Goal: Ask a question: Seek information or help from site administrators or community

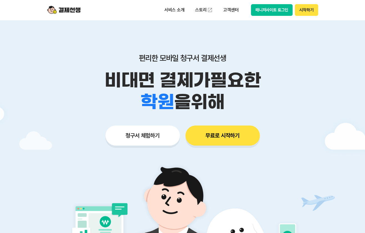
click at [273, 11] on button "매니저사이트 로그인" at bounding box center [272, 10] width 42 height 12
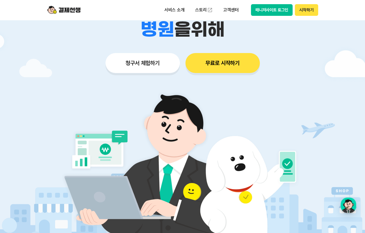
scroll to position [166, 0]
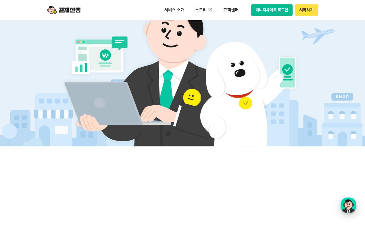
click at [343, 208] on div "button" at bounding box center [348, 205] width 16 height 16
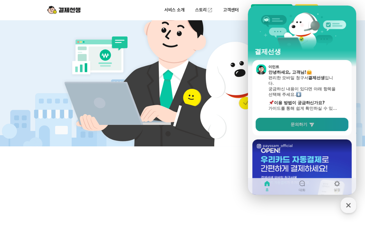
click at [295, 121] on link "문의하기" at bounding box center [302, 124] width 93 height 13
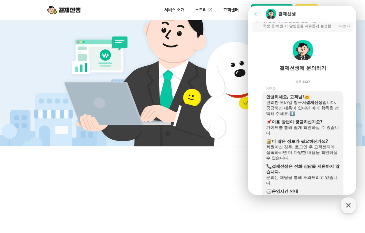
scroll to position [0, 0]
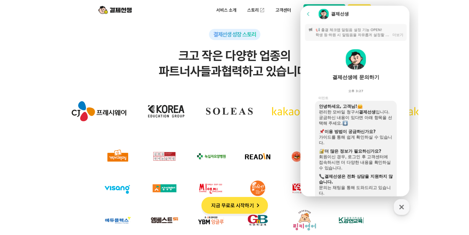
scroll to position [1693, 0]
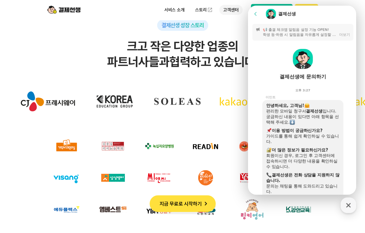
click at [225, 9] on p "고객센터" at bounding box center [230, 10] width 23 height 10
click at [229, 42] on link "이용 가이드" at bounding box center [242, 44] width 47 height 12
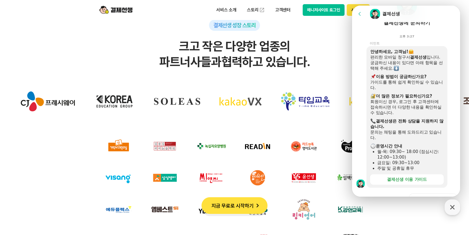
scroll to position [55, 0]
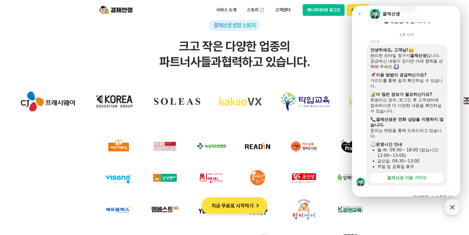
click at [365, 176] on div "결제선생 이용 가이드" at bounding box center [407, 178] width 40 height 6
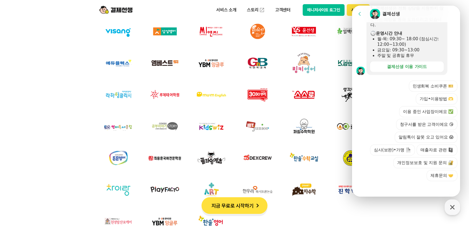
scroll to position [1859, 0]
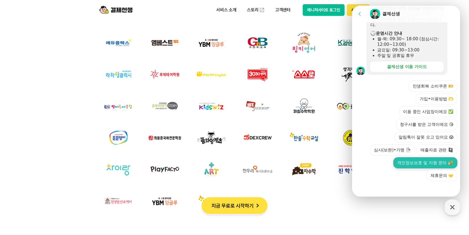
click at [365, 163] on button "개인정보보호 및 지원 문의" at bounding box center [426, 162] width 64 height 11
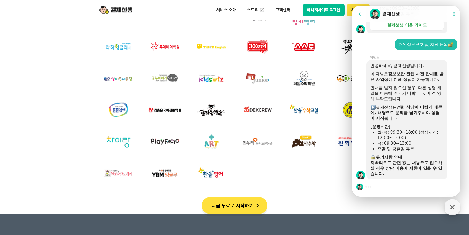
scroll to position [306, 0]
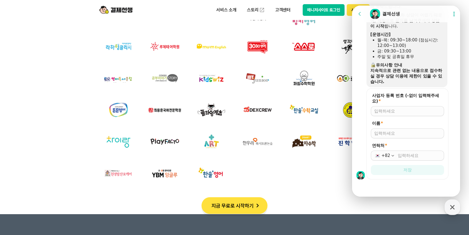
click at [365, 114] on div at bounding box center [407, 111] width 73 height 10
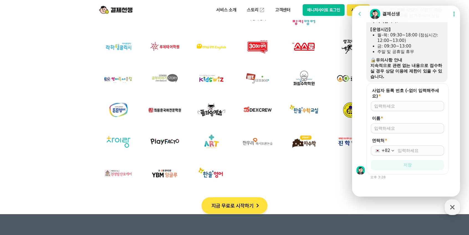
click at [365, 110] on div at bounding box center [407, 106] width 73 height 10
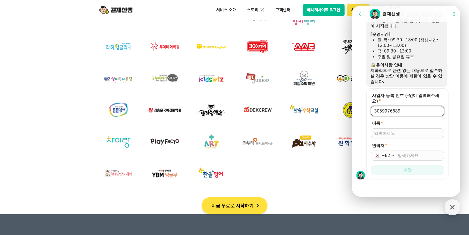
type input "3059976689"
type input "r"
type input "[PERSON_NAME]"
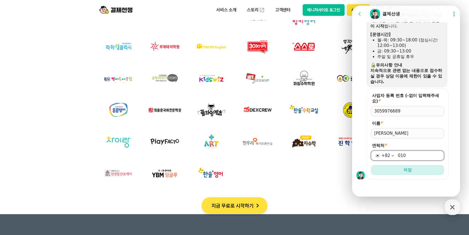
type input "[PHONE_NUMBER]"
click at [365, 173] on button "저장" at bounding box center [407, 170] width 73 height 10
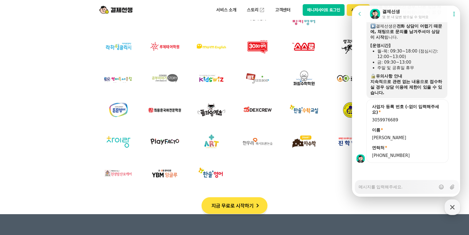
click at [365, 187] on textarea "Messenger Input Textarea" at bounding box center [397, 184] width 77 height 9
type textarea "x"
type textarea "d"
type textarea "x"
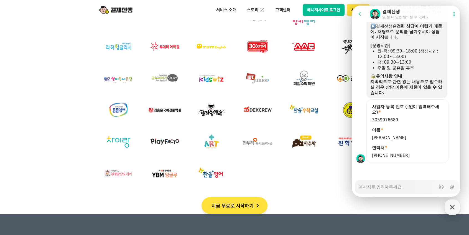
type textarea "ㅈ"
type textarea "x"
type textarea "제"
type textarea "x"
type textarea "젝"
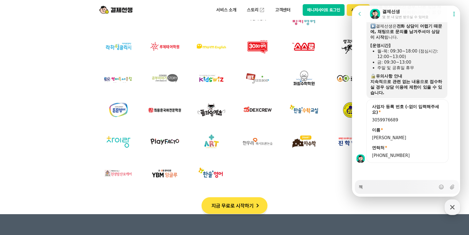
type textarea "x"
type textarea "제가"
type textarea "x"
type textarea "제가"
type textarea "x"
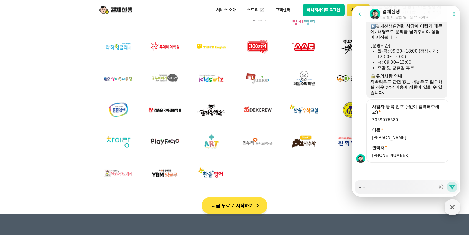
type textarea "제가 ㅂ"
type textarea "x"
type textarea "제가 비"
type textarea "x"
type textarea "제가 빔"
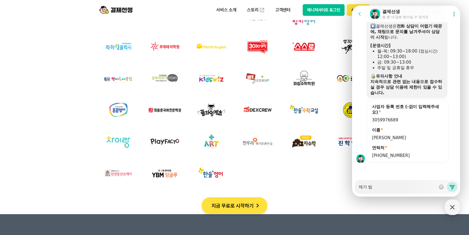
type textarea "x"
type textarea "제가 비밀"
type textarea "x"
type textarea "제가 비밃"
type textarea "x"
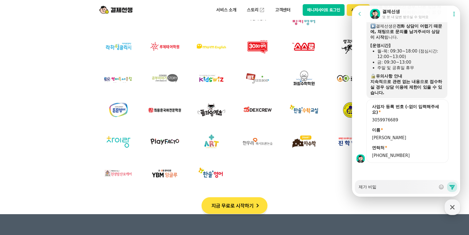
type textarea "제가 비밀버"
type textarea "x"
type textarea "제가 비밀번"
type textarea "x"
type textarea "제가 비밀벊"
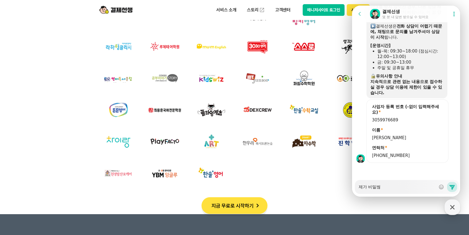
type textarea "x"
type textarea "제가 비밀번호"
type textarea "x"
type textarea "제가 비밀번홀"
type textarea "x"
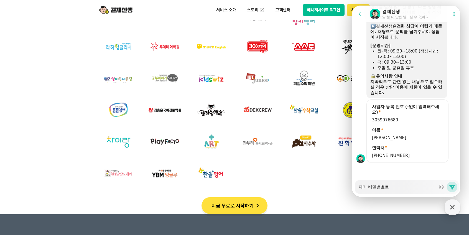
type textarea "제가 비밀번호를"
type textarea "x"
type textarea "제가 비밀번호를"
type textarea "x"
type textarea "제가 비밀번호를 ㅂ"
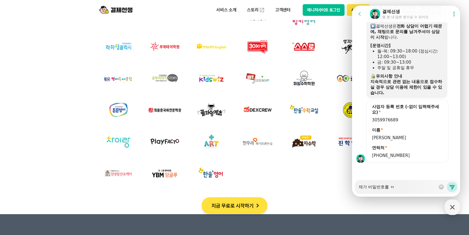
type textarea "x"
type textarea "제가 비밀번호를 부"
type textarea "x"
type textarea "제가 비밀번호를 분"
type textarea "x"
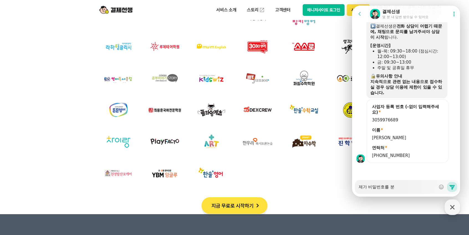
type textarea "제가 비밀번호를 분ㅁ"
type textarea "x"
type textarea "제가 비밀번호를 분며"
type textarea "x"
type textarea "제가 비밀번호를 분명"
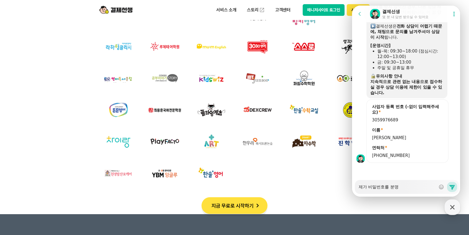
type textarea "x"
type textarea "제가 비밀번호를 분명"
type textarea "x"
type textarea "제가 비밀번호를 분명 ㅇ"
type textarea "x"
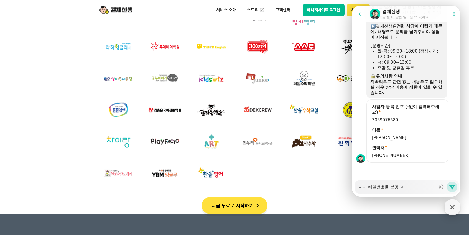
type textarea "제가 비밀번호를 분명 이"
type textarea "x"
type textarea "제가 비밀번호를 분명 입"
type textarea "x"
type textarea "제가 비밀번호를 분명 입ㄹ"
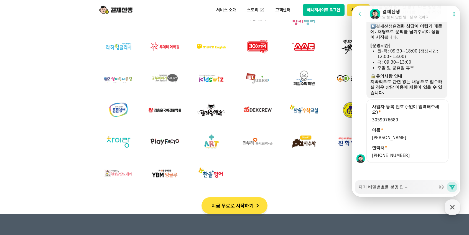
type textarea "x"
type textarea "제가 비밀번호를 분명 입려"
type textarea "x"
type textarea "제가 비밀번호를 분명 입력"
type textarea "x"
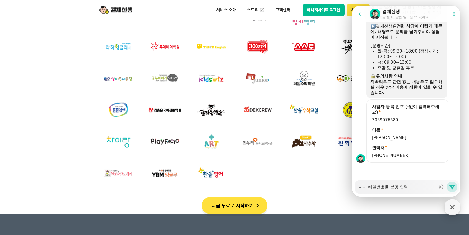
type textarea "제가 비밀번호를 분명 입력ㅎ"
type textarea "x"
type textarea "제가 비밀번호를 분명 입력해"
type textarea "x"
type textarea "제가 비밀번호를 분명 입력했"
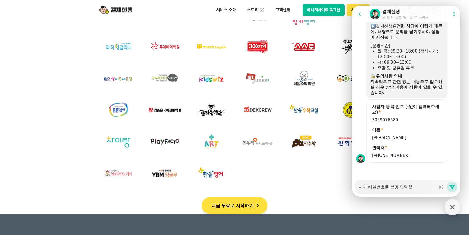
type textarea "x"
type textarea "제가 비밀번호를 분명 입력했ㄴ"
type textarea "x"
type textarea "제가 비밀번호를 분명 입력했느"
type textarea "x"
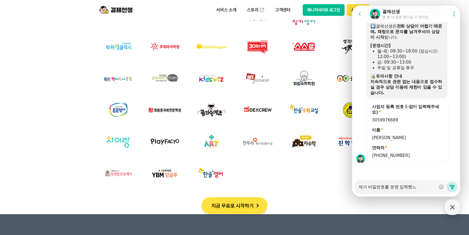
type textarea "제가 비밀번호를 분명 입력했는"
type textarea "x"
type textarea "제가 비밀번호를 분명 입력했는ㄷ"
type textarea "x"
type textarea "제가 비밀번호를 분명 입력했는데"
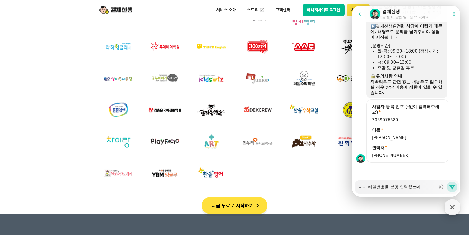
type textarea "x"
type textarea "제가 비밀번호를 분명 입력했는데"
type textarea "x"
type textarea "제가 비밀번호를 분명 입력했는데 ㅈ"
type textarea "x"
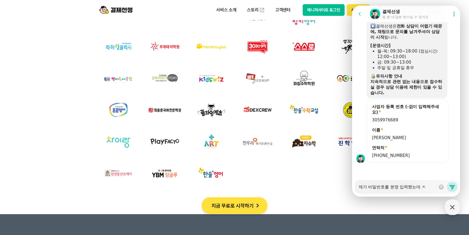
type textarea "제가 비밀번호를 분명 입력했는데 ㅈㄲ"
type textarea "x"
type textarea "제가 비밀번호를 분명 입력했는데 ㅈ꾸"
type textarea "x"
type textarea "제가 비밀번호를 분명 입력했는데 ㅈㄲ"
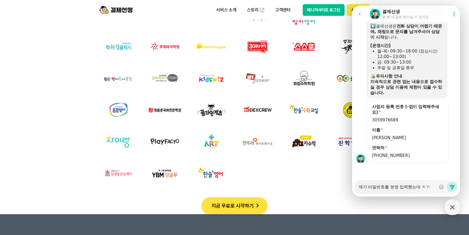
type textarea "x"
type textarea "제가 비밀번호를 분명 입력했는데 ㅈ"
type textarea "x"
type textarea "제가 비밀번호를 분명 입력했는데"
type textarea "x"
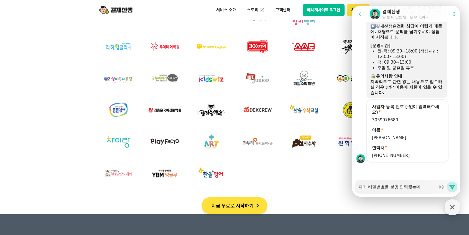
type textarea "제가 비밀번호를 분명 입력했는데 ㅈ"
type textarea "x"
type textarea "제가 비밀번호를 분명 입력했는데 자"
type textarea "x"
type textarea "제가 비밀번호를 분명 입력했는데 잒"
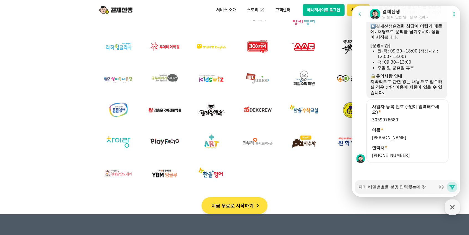
type textarea "x"
type textarea "제가 비밀번호를 분명 입력했는데 자꾸"
type textarea "x"
type textarea "제가 비밀번호를 분명 입력했는데 자꾸 ㅌ"
type textarea "x"
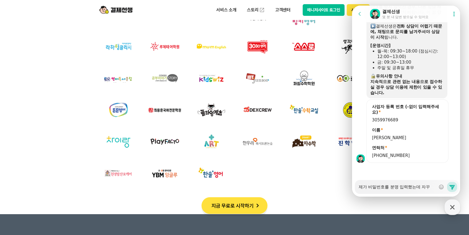
type textarea "제가 비밀번호를 분명 입력했는데 자꾸 트"
type textarea "x"
type textarea "제가 비밀번호를 분명 입력했는데 자꾸 틀"
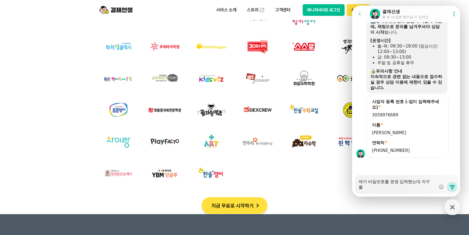
type textarea "x"
type textarea "제가 비밀번호를 분명 입력했는데 자꾸 틀ㄹ"
type textarea "x"
type textarea "제가 비밀번호를 분명 입력했는데 자꾸 틀려"
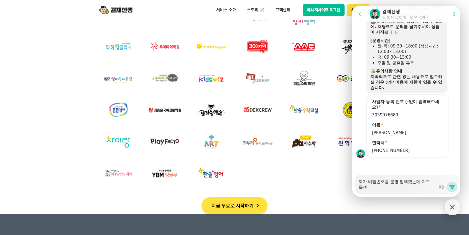
type textarea "x"
type textarea "제가 비밀번호를 분명 입력했는데 자꾸 틀렸"
type textarea "x"
type textarea "제가 비밀번호를 분명 입력했는데 자꾸 틀렸ㄷ"
type textarea "x"
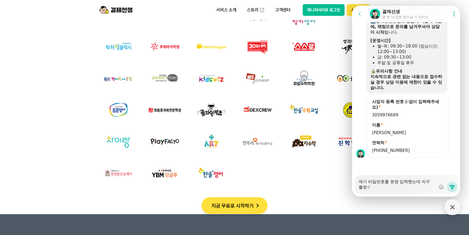
type textarea "제가 비밀번호를 분명 입력했는데 자꾸 틀렸다"
type textarea "x"
type textarea "제가 비밀번호를 분명 입력했는데 자꾸 틀렸닥"
type textarea "x"
type textarea "제가 비밀번호를 분명 입력했는데 자꾸 틀렸다고"
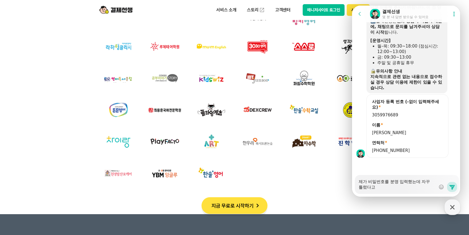
type textarea "x"
type textarea "제가 비밀번호를 분명 입력했는데 자꾸 틀렸다고"
type textarea "x"
type textarea "제가 비밀번호를 분명 입력했는데 자꾸 틀렸다고 ㄸ"
type textarea "x"
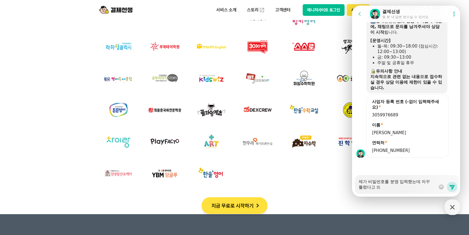
type textarea "제가 비밀번호를 분명 입력했는데 자꾸 틀렸다고 뜯"
type textarea "x"
type textarea "제가 비밀번호를 분명 입력했는데 자꾸 틀렸다고 뜨다"
type textarea "x"
type textarea "제가 비밀번호를 분명 입력했는데 자꾸 틀렸다고 뜨닥"
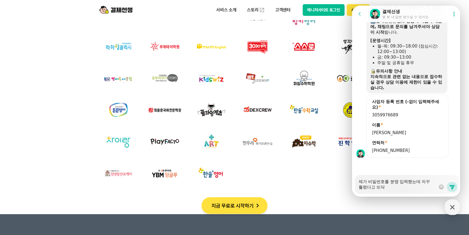
type textarea "x"
type textarea "제가 비밀번호를 분명 입력했는데 자꾸 틀렸다고 뜨다가"
type textarea "x"
type textarea "제가 비밀번호를 분명 입력했는데 자꾸 틀렸다고 뜨다가"
type textarea "x"
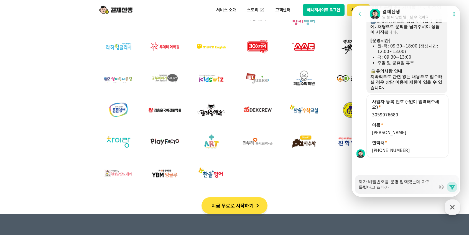
type textarea "제가 비밀번호를 분명 입력했는데 자꾸 틀렸다고 뜨다가 ㄱ"
type textarea "x"
type textarea "제가 비밀번호를 분명 입력했는데 자꾸 틀렸다고 뜨다가 겨"
type textarea "x"
type textarea "제가 비밀번호를 분명 입력했는데 자꾸 틀렸다고 뜨다가 결"
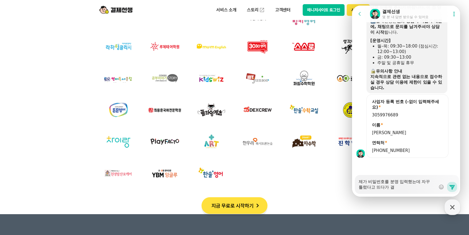
type textarea "x"
type textarea "제가 비밀번호를 분명 입력했는데 자꾸 틀렸다고 뜨다가 겱"
type textarea "x"
type textarea "제가 비밀번호를 분명 입력했는데 자꾸 틀렸다고 뜨다가 결구"
type textarea "x"
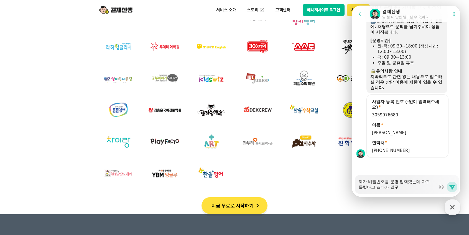
type textarea "제가 비밀번호를 분명 입력했는데 자꾸 틀렸다고 뜨다가 결국"
type textarea "x"
type textarea "제가 비밀번호를 분명 입력했는데 자꾸 틀렸다고 뜨다가 결국"
type textarea "x"
type textarea "제가 비밀번호를 분명 입력했는데 자꾸 틀렸다고 뜨다가 결국 ㅇ"
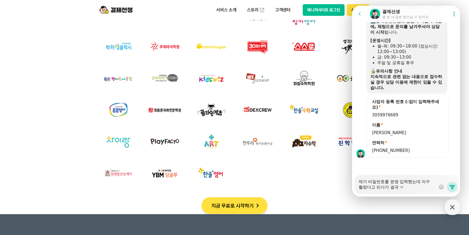
type textarea "x"
type textarea "제가 비밀번호를 분명 입력했는데 자꾸 틀렸다고 뜨다가 결국 이"
type textarea "x"
type textarea "제가 비밀번호를 분명 입력했는데 자꾸 틀렸다고 뜨다가 결국 입"
type textarea "x"
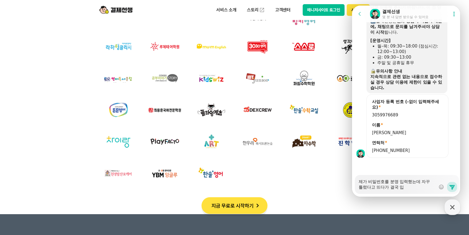
type textarea "제가 비밀번호를 분명 입력했는데 자꾸 틀렸다고 뜨다가 결국 입ㄹ"
type textarea "x"
type textarea "제가 비밀번호를 분명 입력했는데 자꾸 틀렸다고 뜨다가 결국 입려"
type textarea "x"
type textarea "제가 비밀번호를 분명 입력했는데 자꾸 틀렸다고 뜨다가 결국 입력"
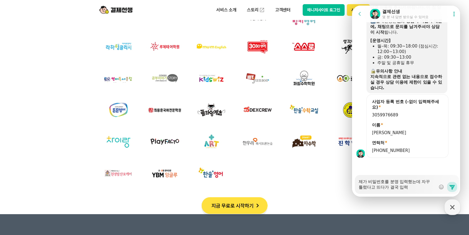
type textarea "x"
type textarea "제가 비밀번호를 분명 입력했는데 자꾸 틀렸다고 뜨다가 결국 입력ㅊ"
type textarea "x"
type textarea "제가 비밀번호를 분명 입력했는데 자꾸 틀렸다고 뜨다가 결국 입력초"
type textarea "x"
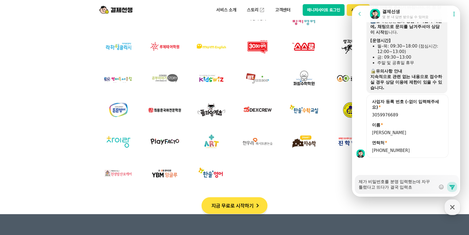
type textarea "제가 비밀번호를 분명 입력했는데 자꾸 틀렸다고 뜨다가 결국 입력촉"
type textarea "x"
type textarea "제가 비밀번호를 분명 입력했는데 자꾸 틀렸다고 뜨다가 결국 입력초고"
type textarea "x"
type textarea "제가 비밀번호를 분명 입력했는데 자꾸 틀렸다고 뜨다가 결국 입력초과"
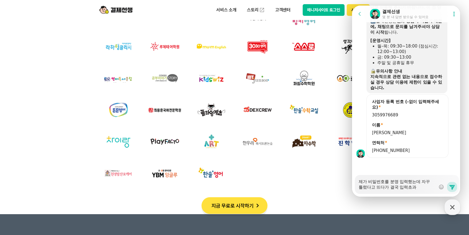
type textarea "x"
type textarea "제가 비밀번호를 분명 입력했는데 자꾸 틀렸다고 뜨다가 결국 입력초괄"
type textarea "x"
type textarea "제가 비밀번호를 분명 입력했는데 자꾸 틀렸다고 뜨다가 결국 입력초과로"
type textarea "x"
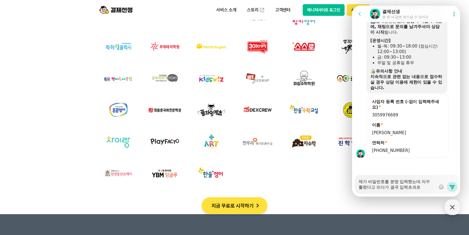
type textarea "제가 비밀번호를 분명 입력했는데 자꾸 틀렸다고 뜨다가 결국 입력초과로"
type textarea "x"
type textarea "제가 비밀번호를 분명 입력했는데 자꾸 틀렸다고 뜨다가 결국 입력초과로"
type textarea "x"
type textarea "제가 비밀번호를 분명 입력했는데 자꾸 틀렸다고 뜨다가 결국 입력초과"
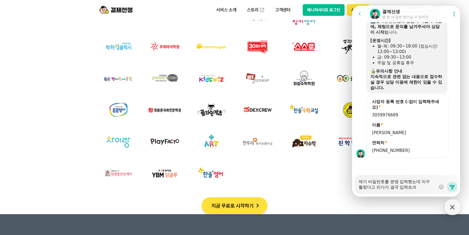
type textarea "x"
type textarea "제가 비밀번호를 분명 입력했는데 자꾸 틀렸다고 뜨다가 결국 입력초과ㄱ"
type textarea "x"
type textarea "제가 비밀번호를 분명 입력했는데 자꾸 틀렸다고 뜨다가 결국 입력초과가"
type textarea "x"
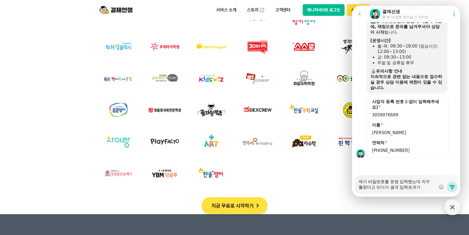
type textarea "제가 비밀번호를 분명 입력했는데 자꾸 틀렸다고 뜨다가 결국 입력초과가 ㄷ"
type textarea "x"
type textarea "제가 비밀번호를 분명 입력했는데 자꾸 틀렸다고 뜨다가 결국 입력초과가 도"
type textarea "x"
type textarea "제가 비밀번호를 분명 입력했는데 자꾸 틀렸다고 뜨다가 결국 입력초과가 되"
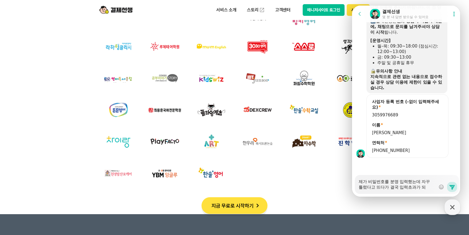
type textarea "x"
type textarea "제가 비밀번호를 분명 입력했는데 자꾸 틀렸다고 뜨다가 결국 입력초과가 됭"
type textarea "x"
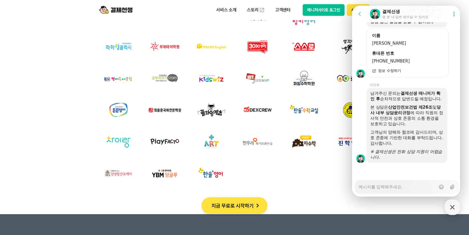
scroll to position [537, 0]
click at [365, 188] on textarea "Messenger Input Textarea" at bounding box center [397, 184] width 77 height 9
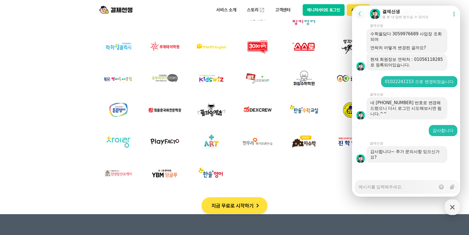
scroll to position [703, 0]
click at [334, 9] on button "매니저사이트 로그인" at bounding box center [324, 10] width 42 height 12
click at [365, 186] on textarea "Messenger Input Textarea" at bounding box center [397, 184] width 77 height 9
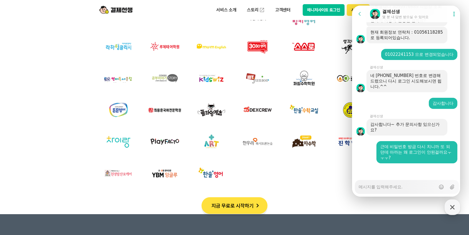
scroll to position [730, 0]
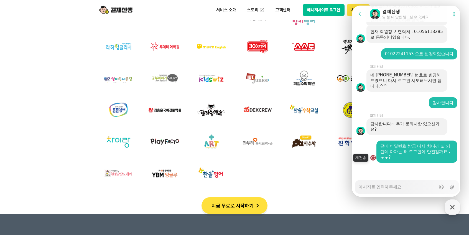
click at [365, 157] on div "button" at bounding box center [374, 158] width 6 height 6
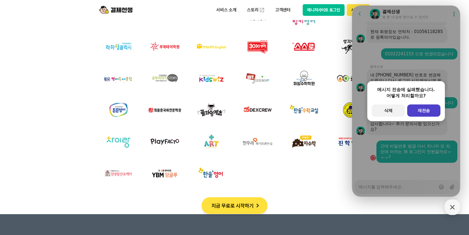
click at [365, 111] on button "primary Button 재전송" at bounding box center [424, 110] width 33 height 12
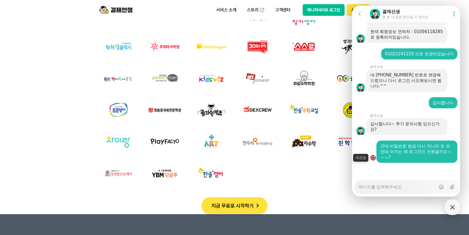
click at [365, 159] on div "button" at bounding box center [374, 158] width 6 height 6
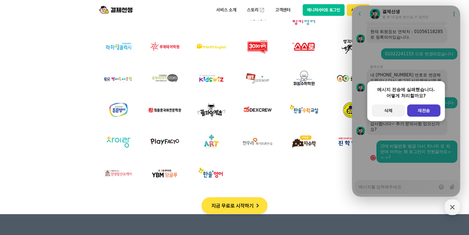
click at [365, 108] on span "재전송" at bounding box center [424, 110] width 12 height 5
